Goal: Information Seeking & Learning: Learn about a topic

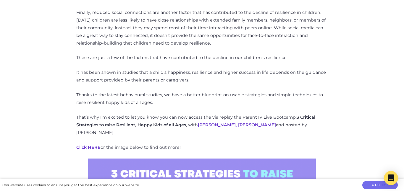
scroll to position [579, 0]
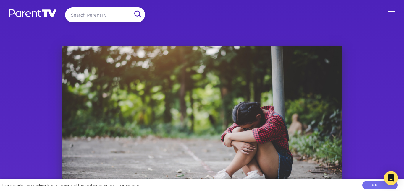
scroll to position [147, 0]
